Goal: Information Seeking & Learning: Learn about a topic

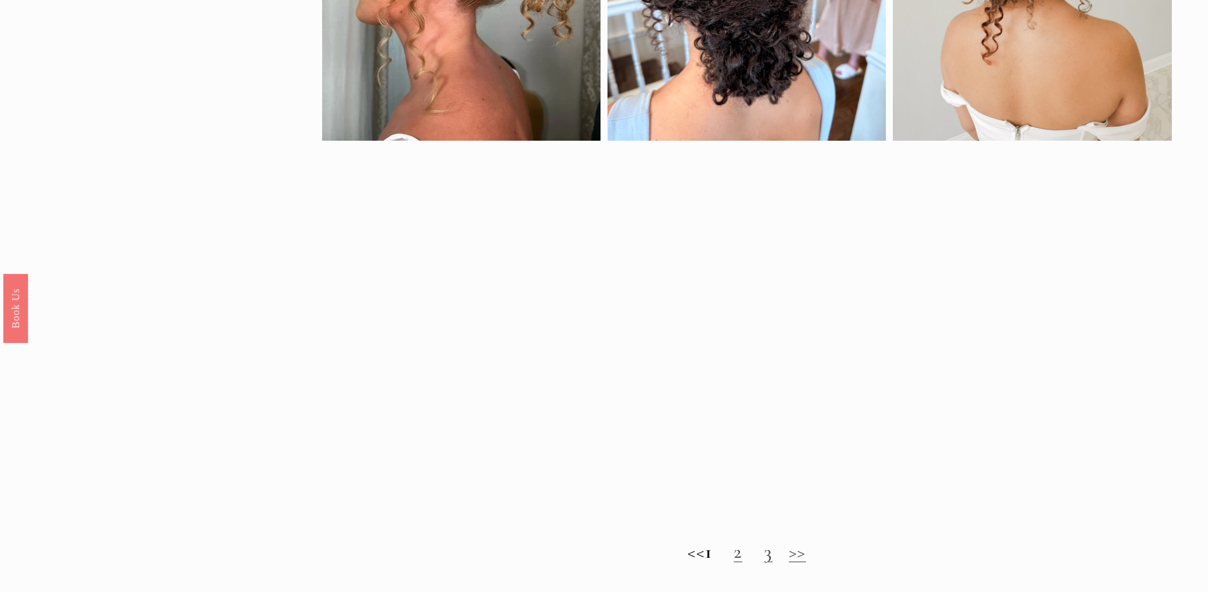
scroll to position [1155, 0]
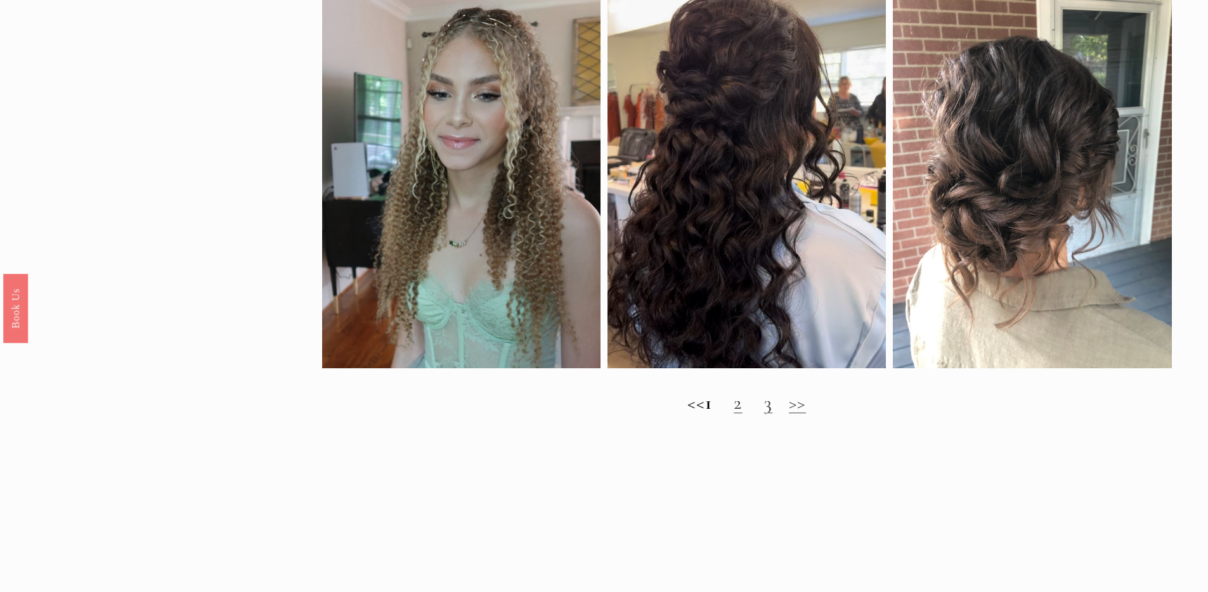
click at [742, 415] on link "2" at bounding box center [738, 402] width 9 height 23
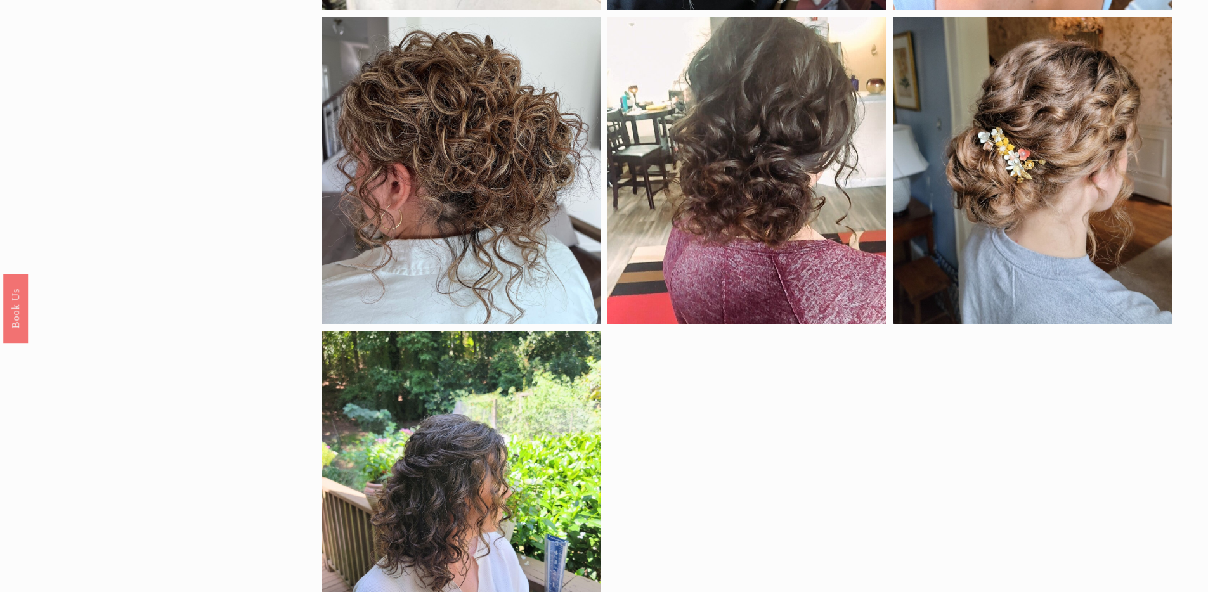
scroll to position [902, 0]
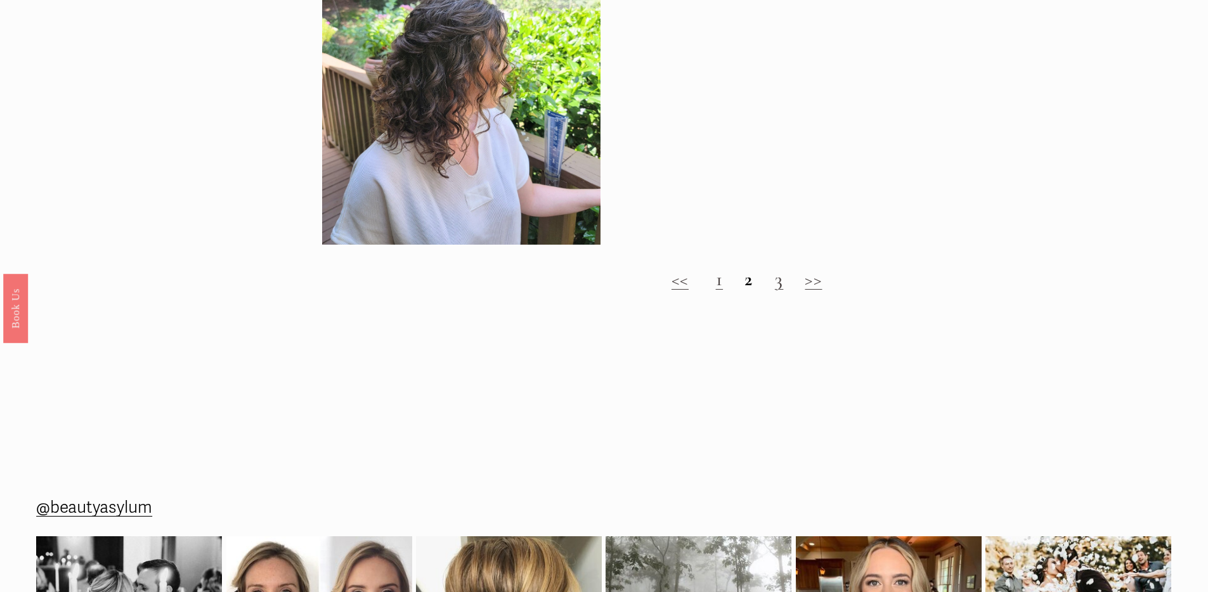
click at [779, 289] on link "3" at bounding box center [779, 279] width 9 height 23
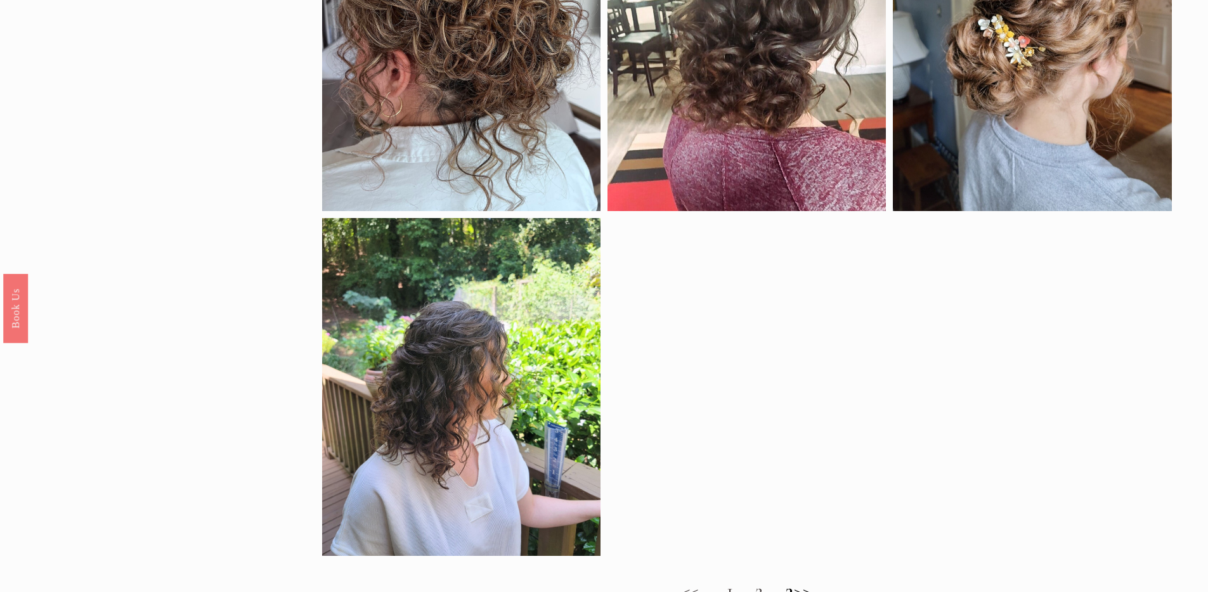
scroll to position [715, 0]
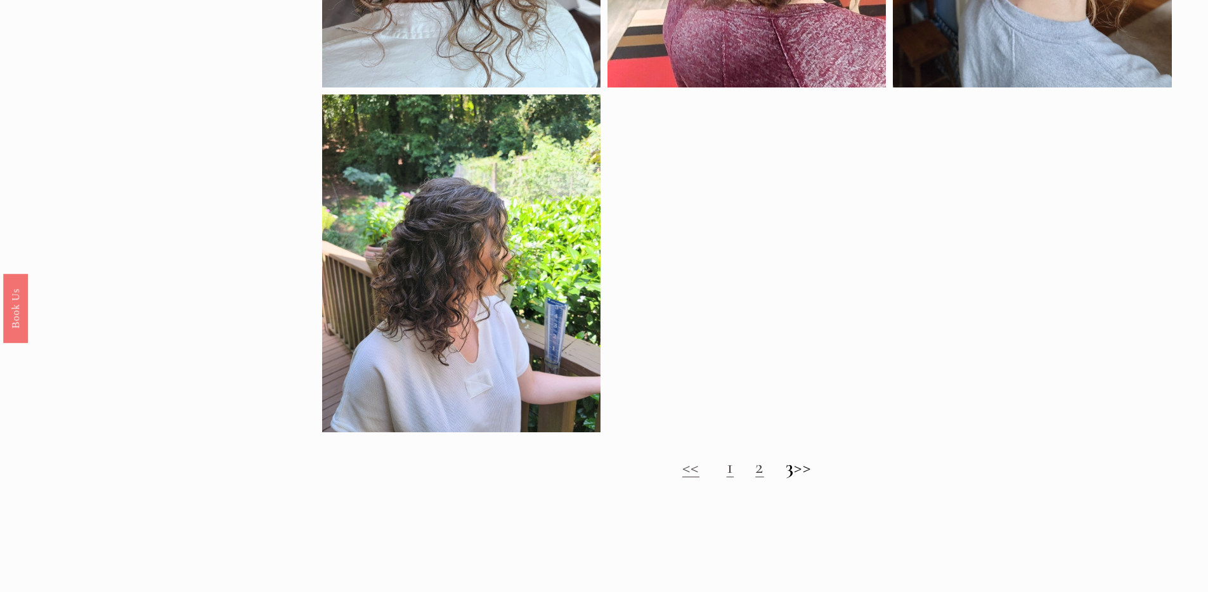
click at [727, 475] on link "1" at bounding box center [731, 466] width 8 height 23
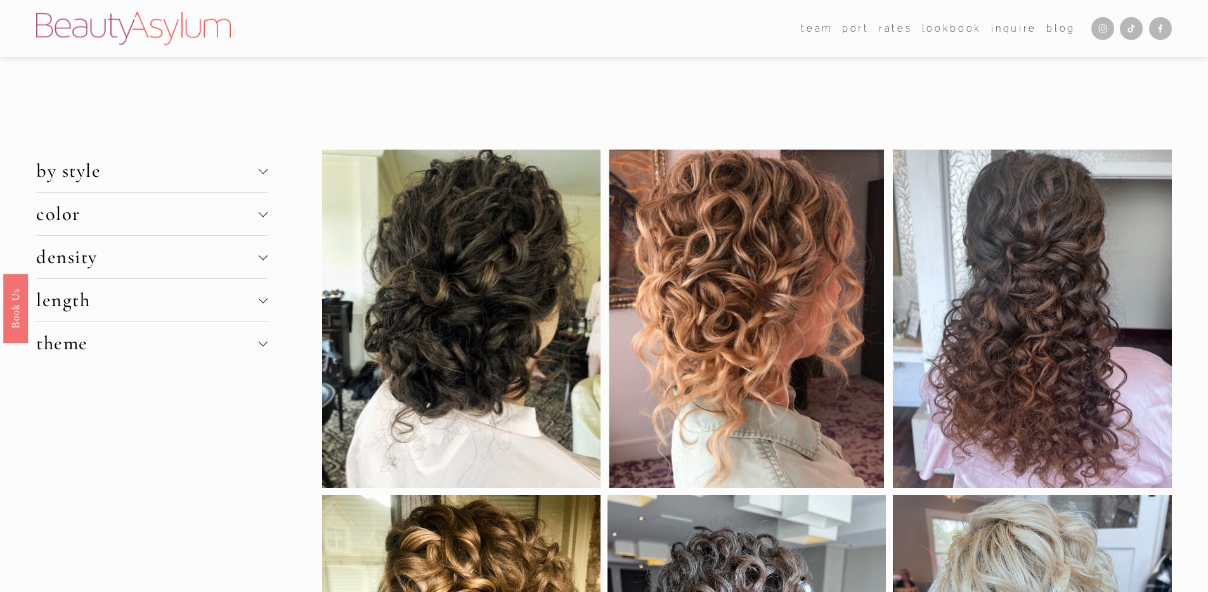
click at [1102, 31] on icon "Instagram" at bounding box center [1102, 28] width 10 height 10
